Goal: Task Accomplishment & Management: Manage account settings

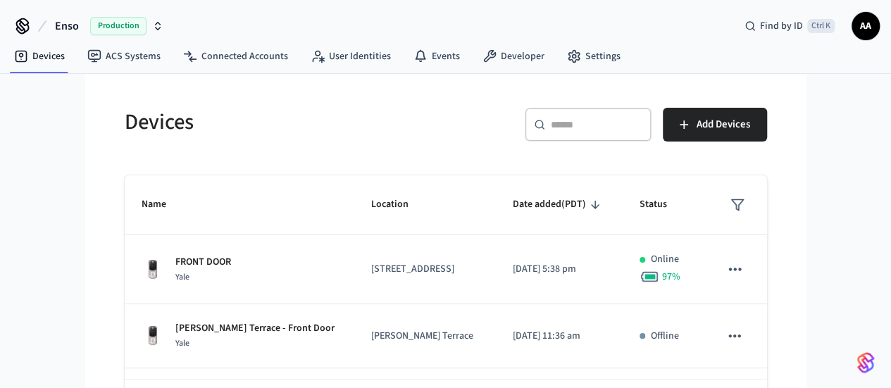
click at [652, 132] on div "​ ​" at bounding box center [588, 125] width 127 height 34
paste input "**********"
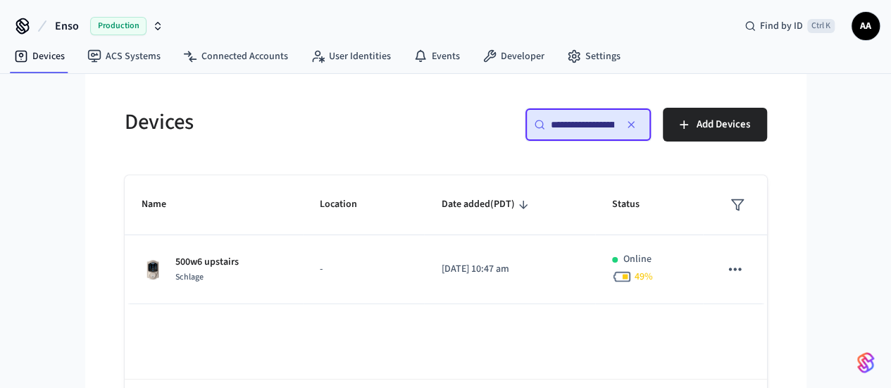
scroll to position [0, 106]
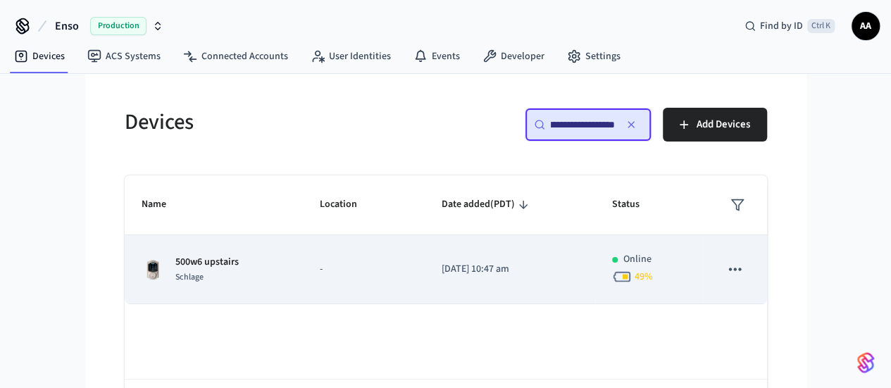
type input "**********"
click at [414, 264] on td "-" at bounding box center [364, 269] width 122 height 69
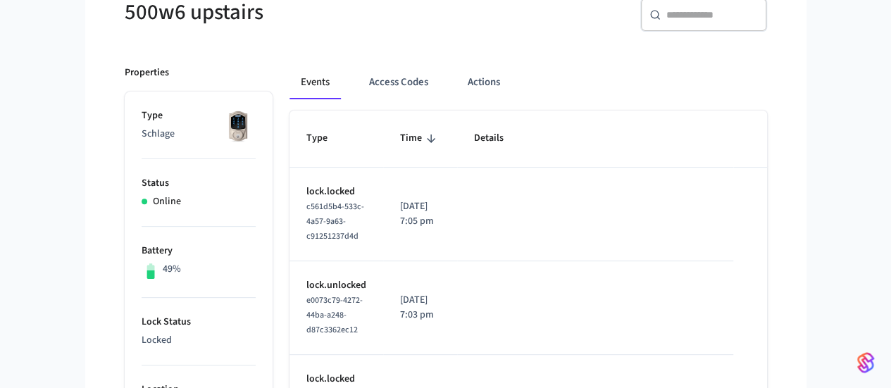
scroll to position [141, 0]
click at [284, 28] on div "500w6 upstairs" at bounding box center [273, 11] width 330 height 62
click at [292, 32] on div "500w6 upstairs" at bounding box center [273, 11] width 330 height 62
click at [358, 84] on button "Access Codes" at bounding box center [399, 82] width 82 height 34
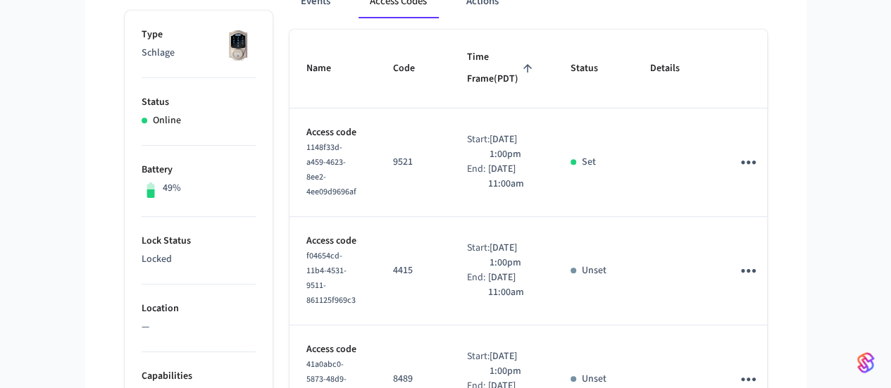
scroll to position [211, 0]
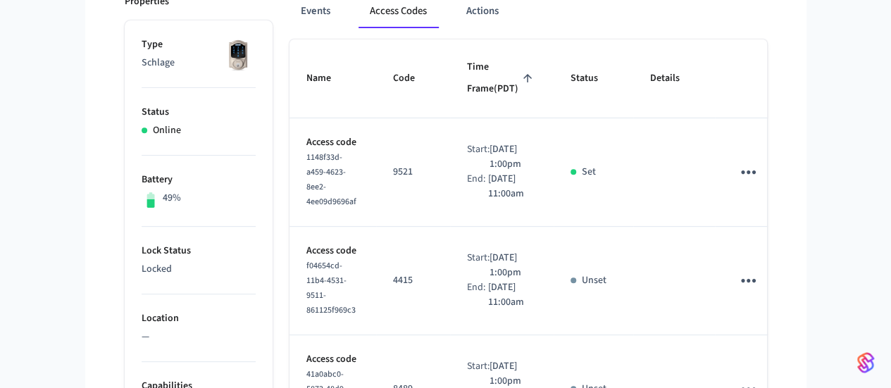
click at [788, 233] on td "sticky table" at bounding box center [751, 281] width 73 height 109
click at [760, 270] on icon "sticky table" at bounding box center [749, 281] width 22 height 22
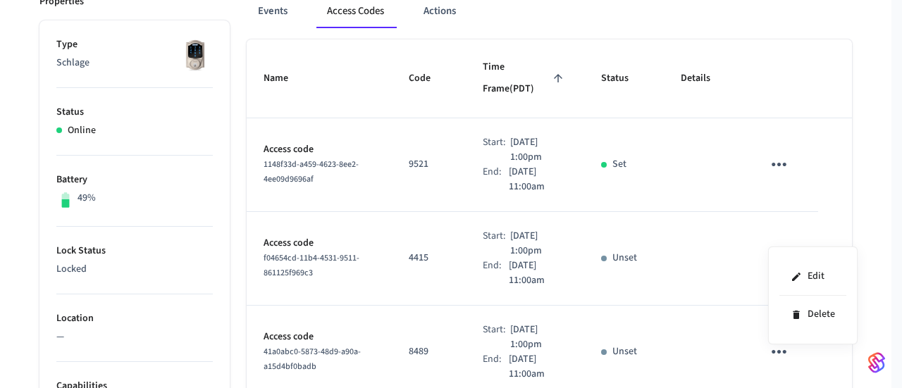
click at [855, 198] on div at bounding box center [451, 194] width 902 height 388
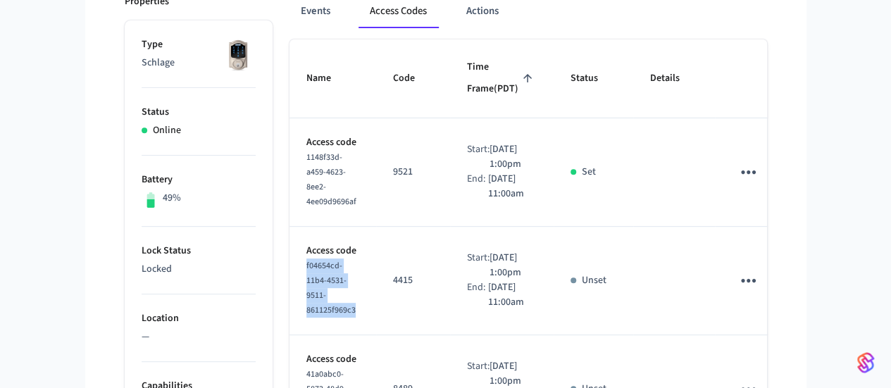
drag, startPoint x: 321, startPoint y: 256, endPoint x: 261, endPoint y: 237, distance: 62.6
click at [290, 237] on td "Access code f04654cd-11b4-4531-9511-861125f969c3" at bounding box center [333, 281] width 87 height 109
copy span "f04654cd-11b4-4531-9511-861125f969c3"
click at [337, 227] on td "Access code f04654cd-11b4-4531-9511-861125f969c3" at bounding box center [333, 281] width 87 height 109
drag, startPoint x: 807, startPoint y: 112, endPoint x: 576, endPoint y: 8, distance: 253.3
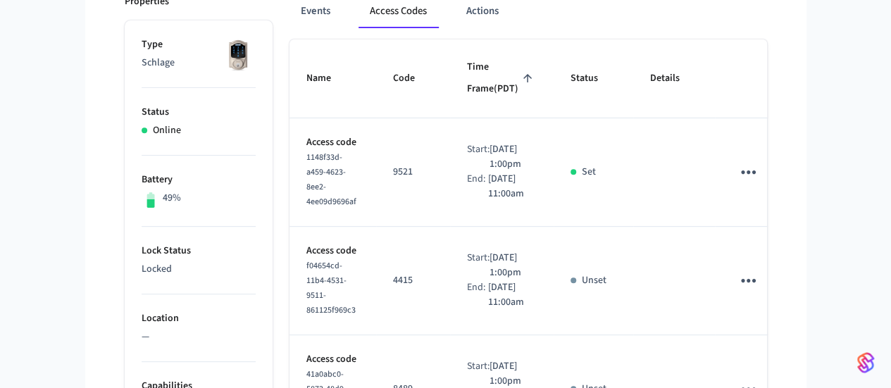
click at [788, 118] on td "sticky table" at bounding box center [751, 172] width 73 height 109
